Goal: Find specific page/section: Find specific page/section

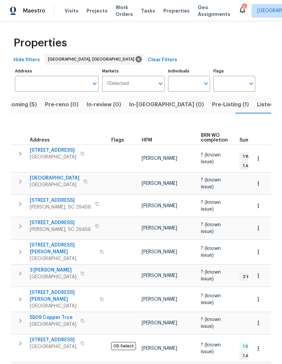
click at [174, 14] on span "Properties" at bounding box center [176, 10] width 26 height 7
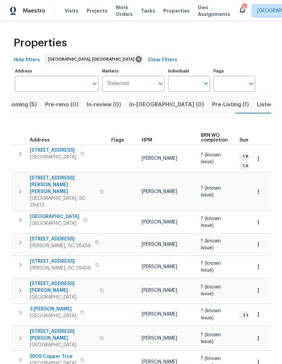
click at [257, 103] on span "Listed (13)" at bounding box center [271, 104] width 28 height 9
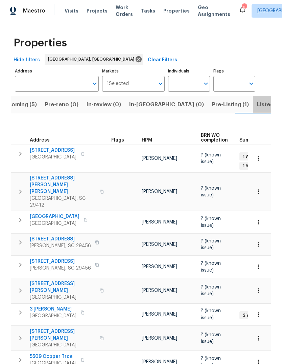
click at [253, 97] on button "Listed (13)" at bounding box center [271, 105] width 36 height 18
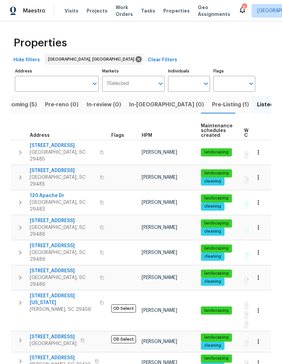
click at [24, 110] on button "Upcoming (5)" at bounding box center [19, 105] width 44 height 18
